Goal: Transaction & Acquisition: Purchase product/service

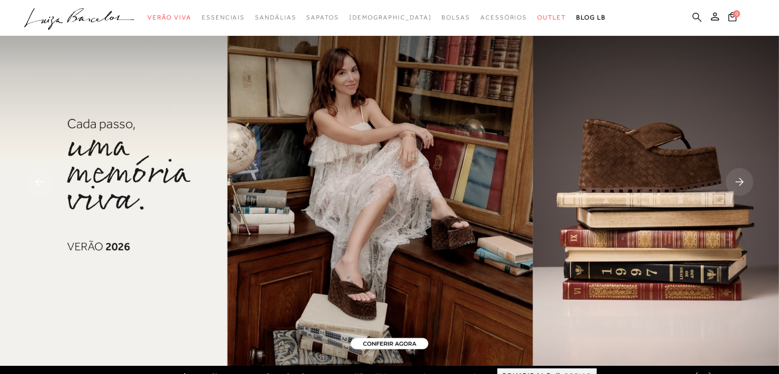
drag, startPoint x: 0, startPoint y: 0, endPoint x: 701, endPoint y: 16, distance: 701.1
click at [701, 16] on icon at bounding box center [697, 17] width 9 height 10
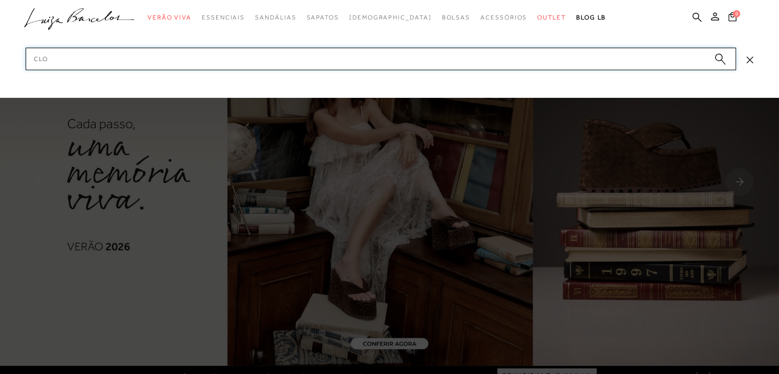
type input "clog"
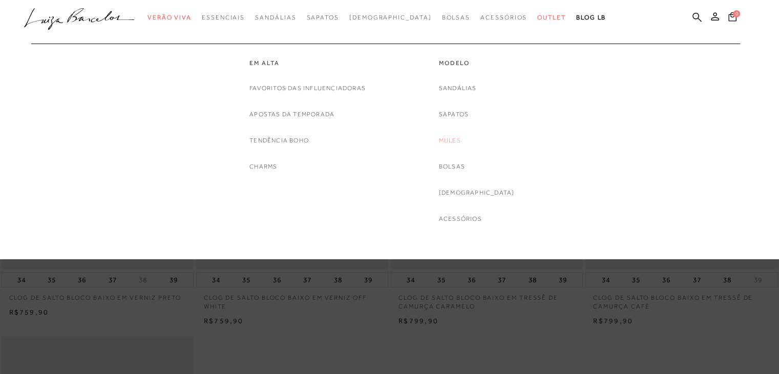
click at [461, 139] on link "Mules" at bounding box center [450, 140] width 22 height 11
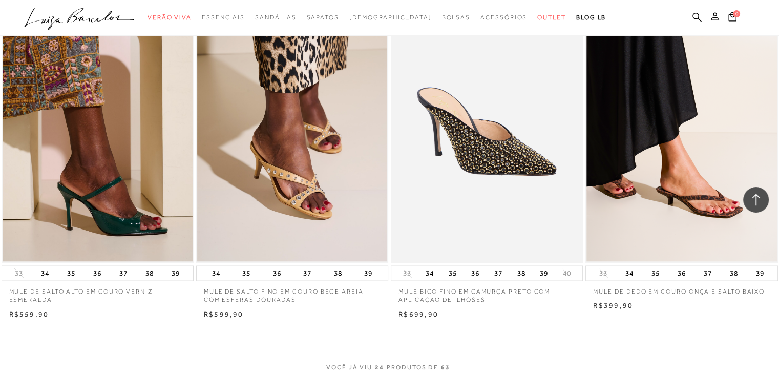
scroll to position [1935, 0]
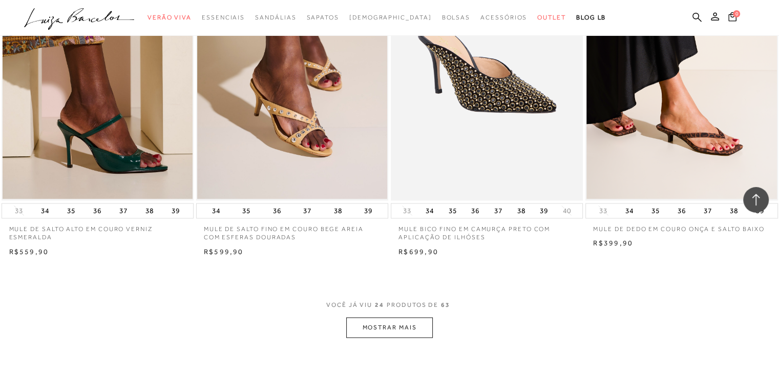
click at [400, 331] on button "MOSTRAR MAIS" at bounding box center [389, 327] width 86 height 20
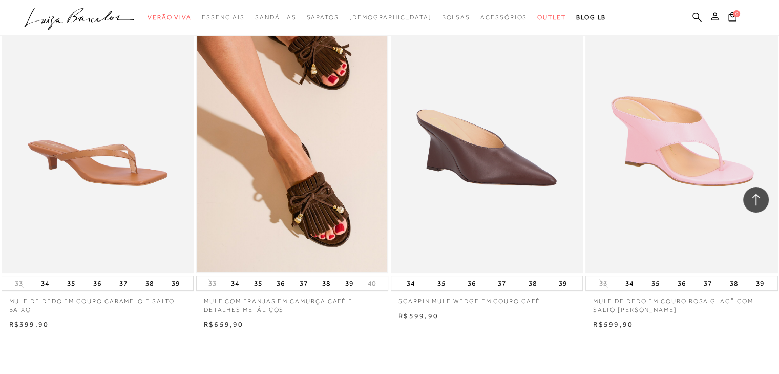
scroll to position [4032, 0]
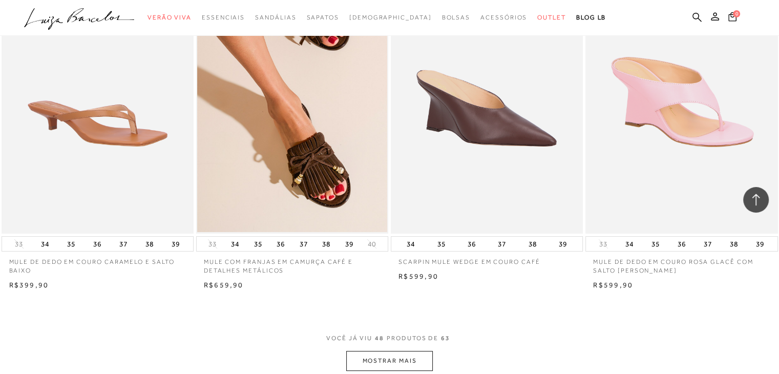
click at [397, 343] on span "VOCÊ JÁ VIU 48 PRODUTOS DE 63" at bounding box center [389, 342] width 127 height 18
click at [383, 359] on button "MOSTRAR MAIS" at bounding box center [389, 361] width 86 height 20
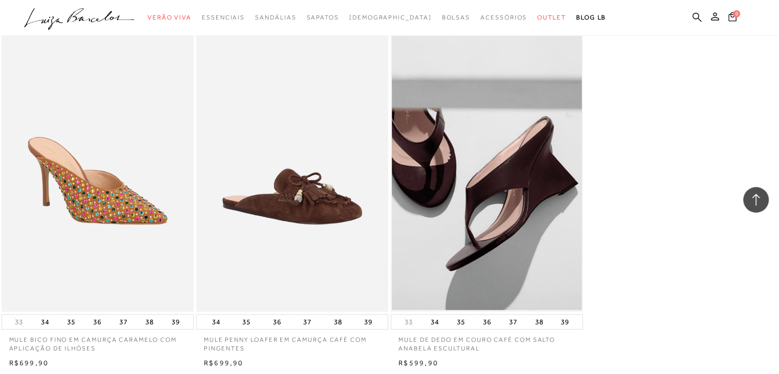
scroll to position [5318, 0]
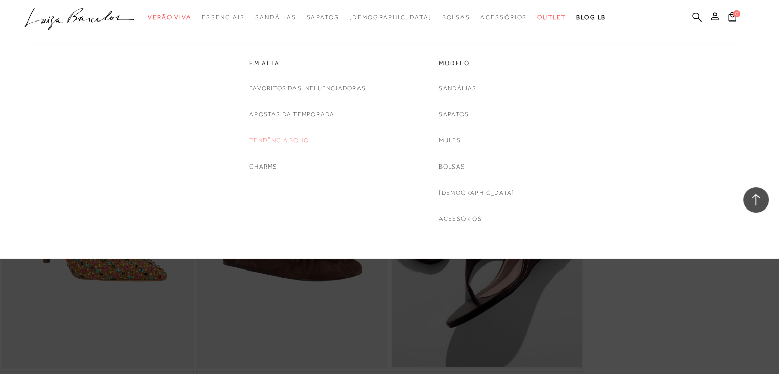
click at [278, 144] on link "Tendência Boho" at bounding box center [279, 140] width 59 height 11
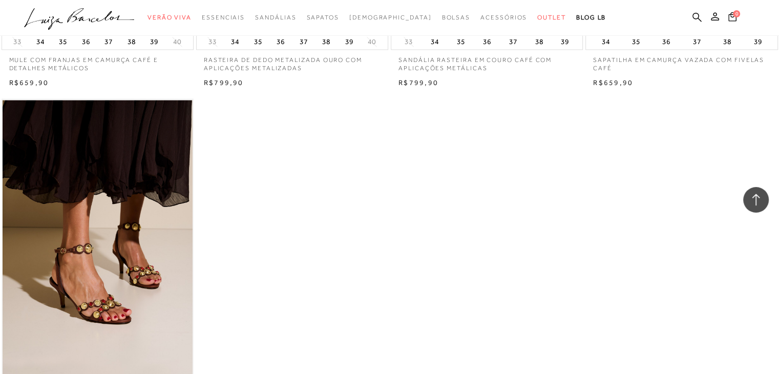
scroll to position [1743, 0]
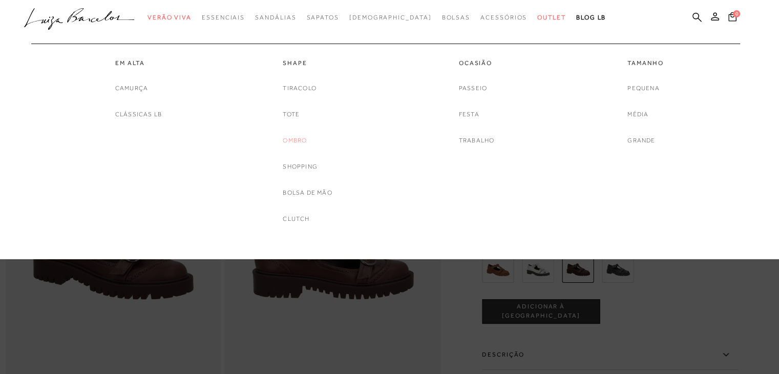
click at [285, 143] on link "Ombro" at bounding box center [295, 140] width 24 height 11
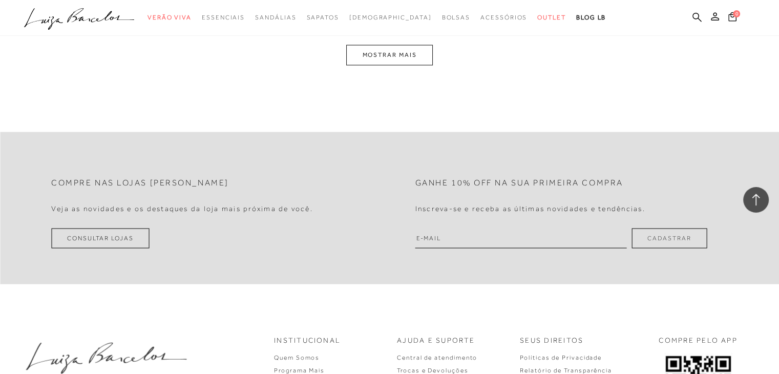
scroll to position [2267, 0]
